Goal: Task Accomplishment & Management: Manage account settings

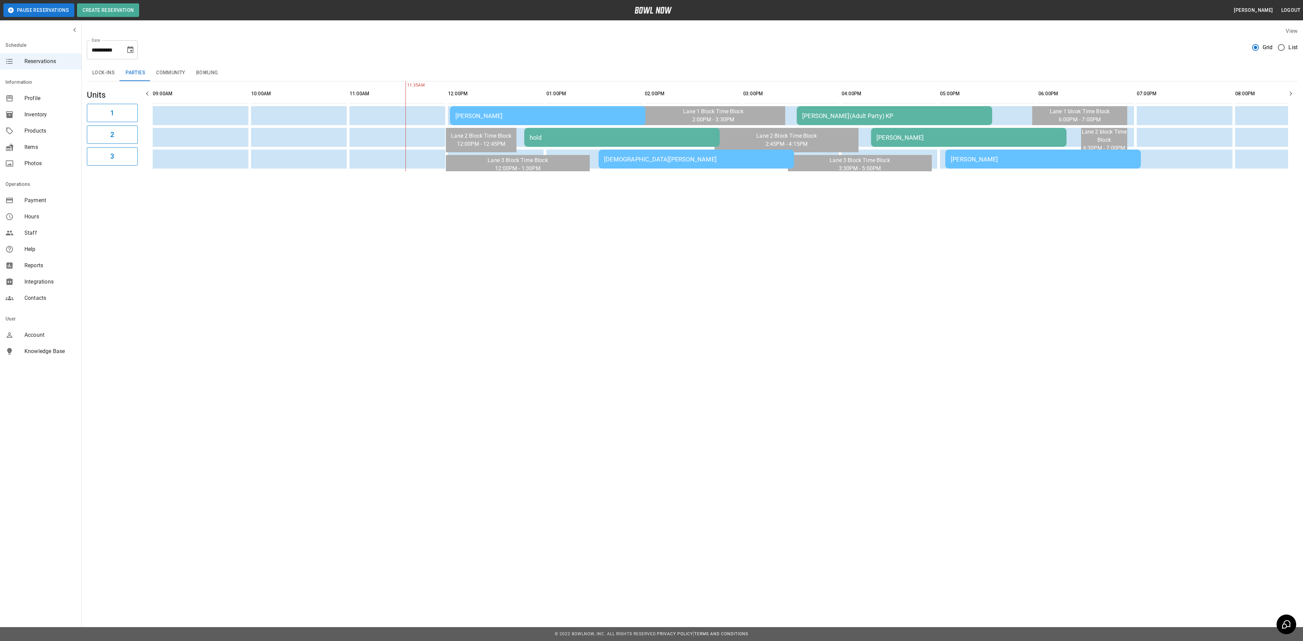
scroll to position [0, 197]
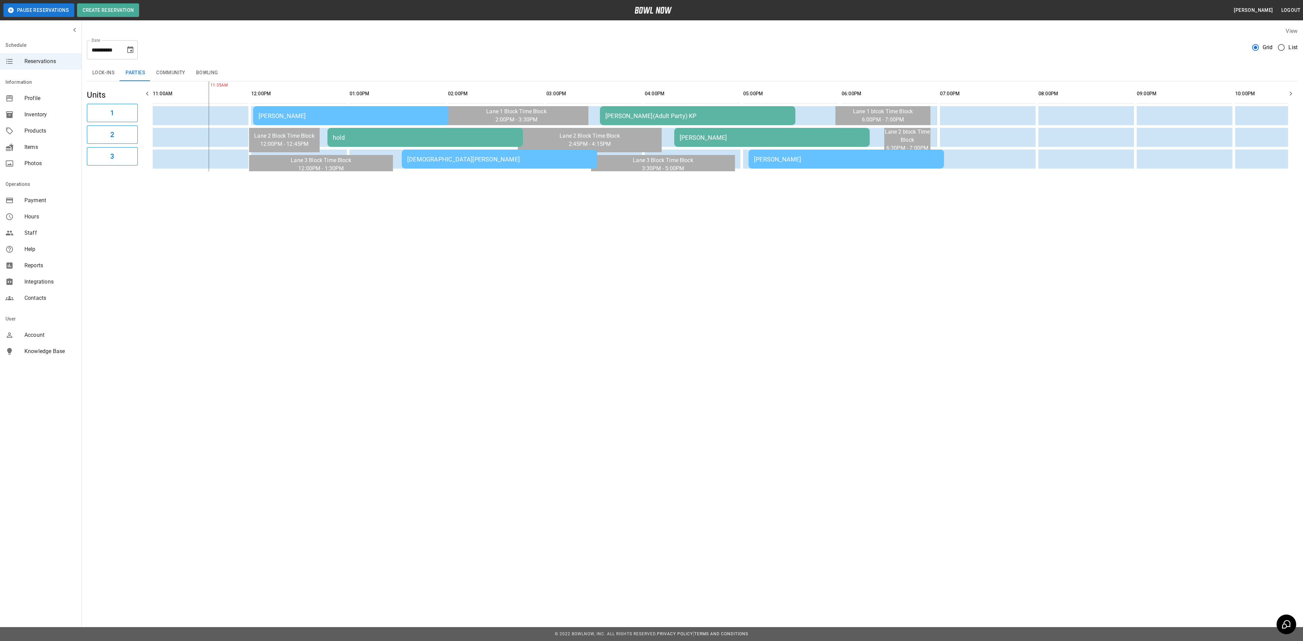
click at [127, 49] on icon "Choose date, selected date is Sep 27, 2025" at bounding box center [130, 50] width 8 height 8
click at [128, 137] on button "26" at bounding box center [131, 137] width 12 height 12
type input "**********"
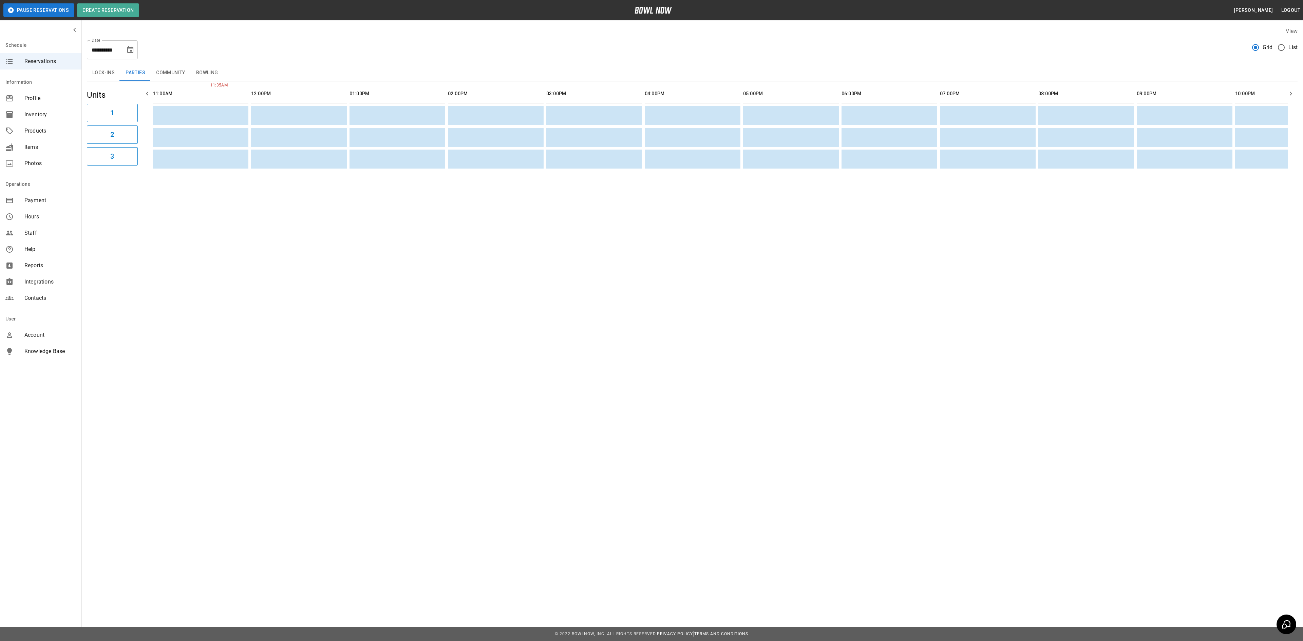
click at [170, 71] on button "Community" at bounding box center [171, 73] width 40 height 16
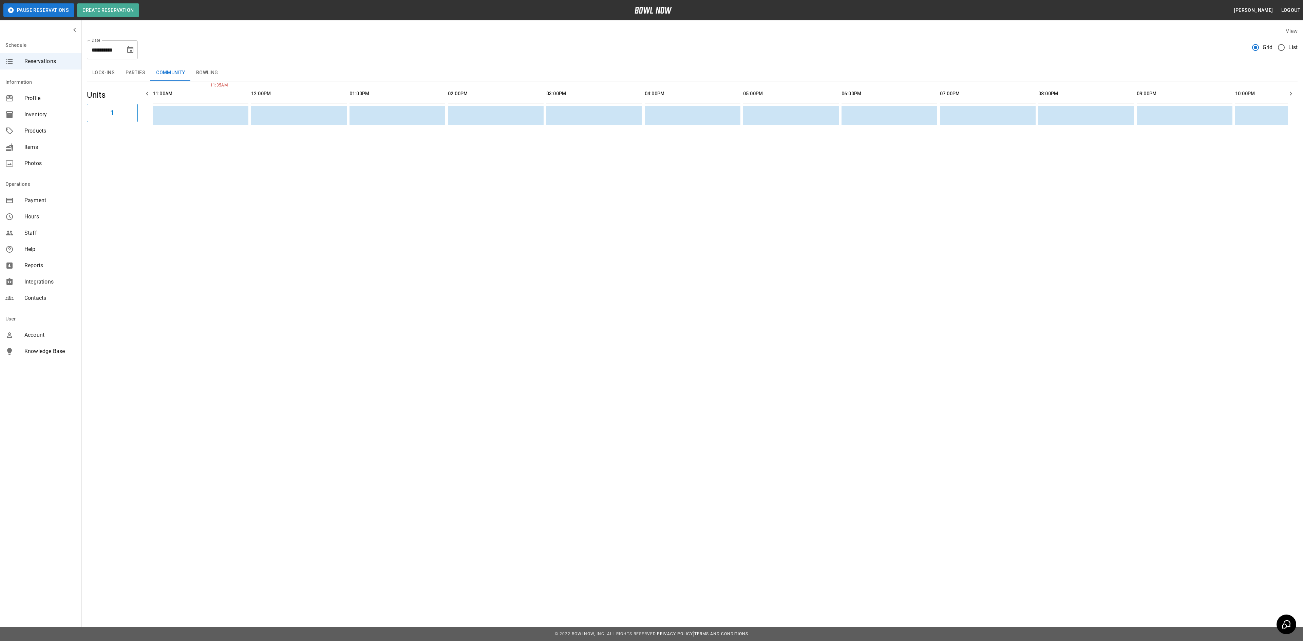
click at [201, 72] on button "Bowling" at bounding box center [207, 73] width 33 height 16
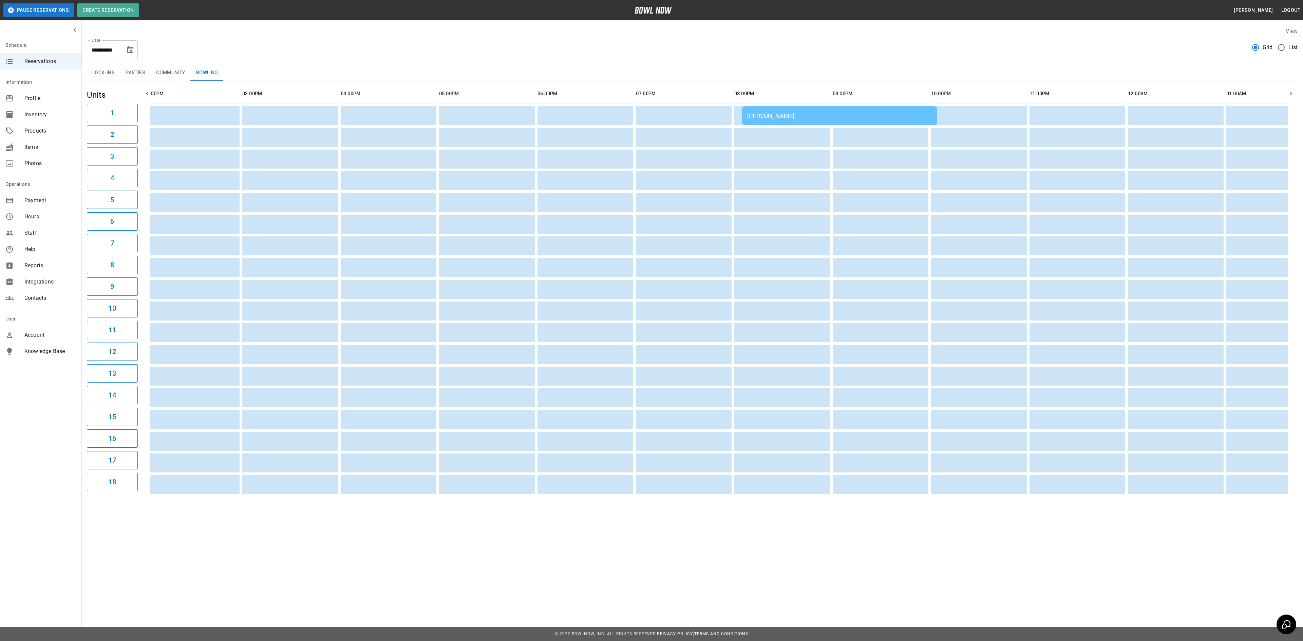
scroll to position [0, 0]
click at [17, 400] on div "Schedule Reservations Information Profile Inventory Products Items Photos Opera…" at bounding box center [41, 320] width 82 height 641
click at [33, 198] on span "Payment" at bounding box center [50, 201] width 52 height 8
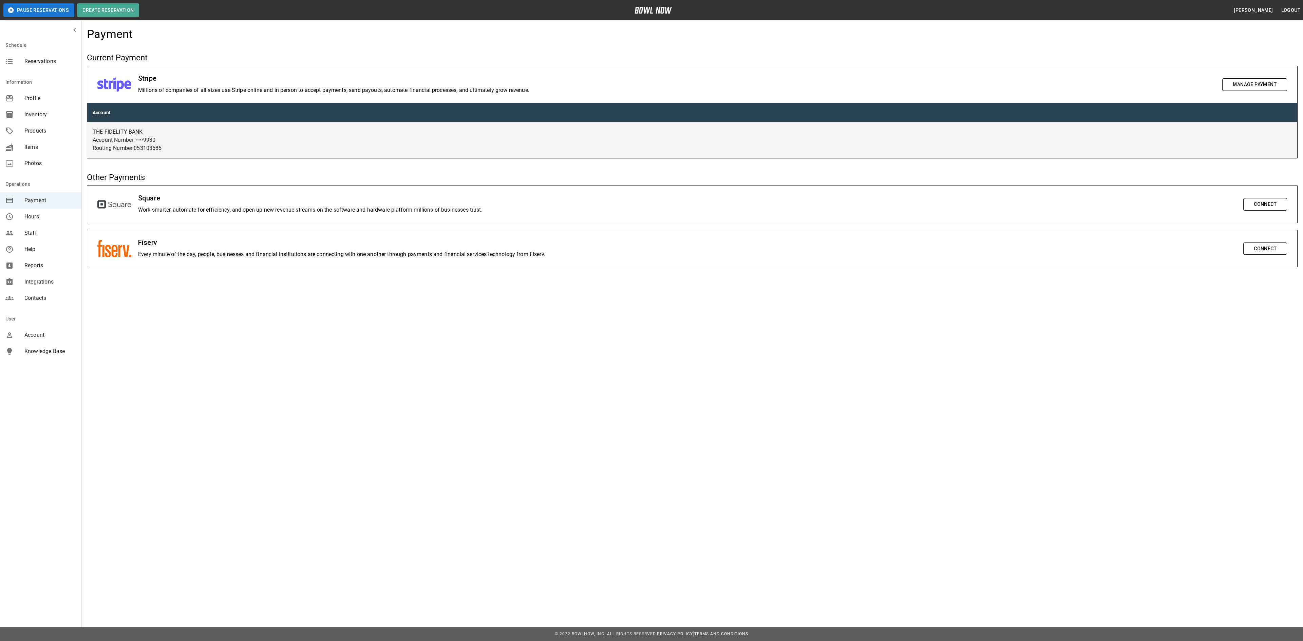
click at [1244, 86] on button "Manage Payment" at bounding box center [1254, 84] width 65 height 13
